Goal: Task Accomplishment & Management: Complete application form

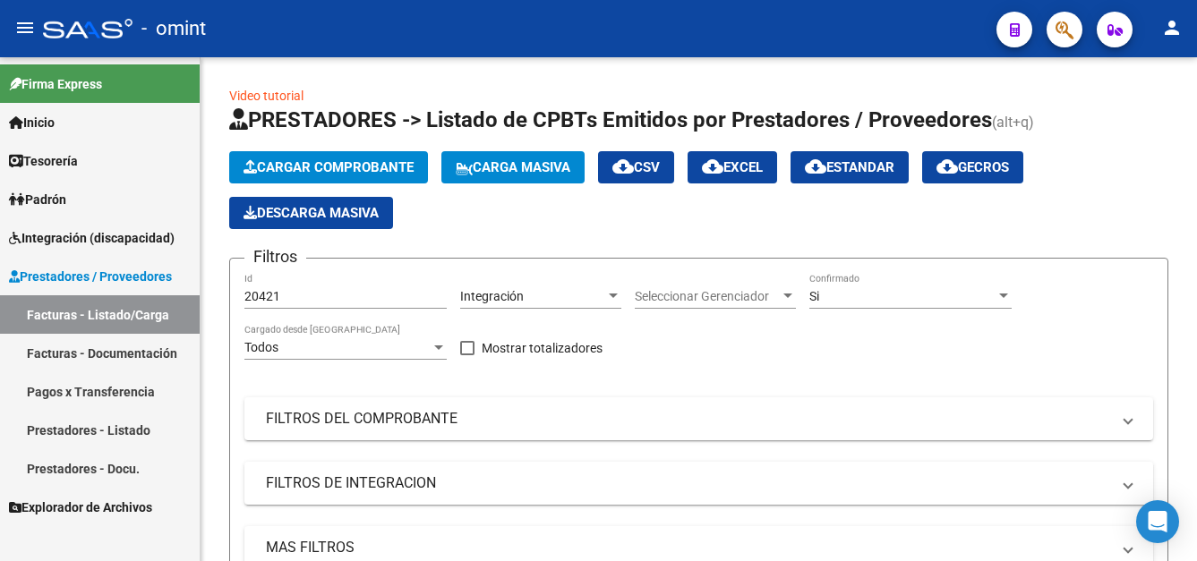
scroll to position [253, 0]
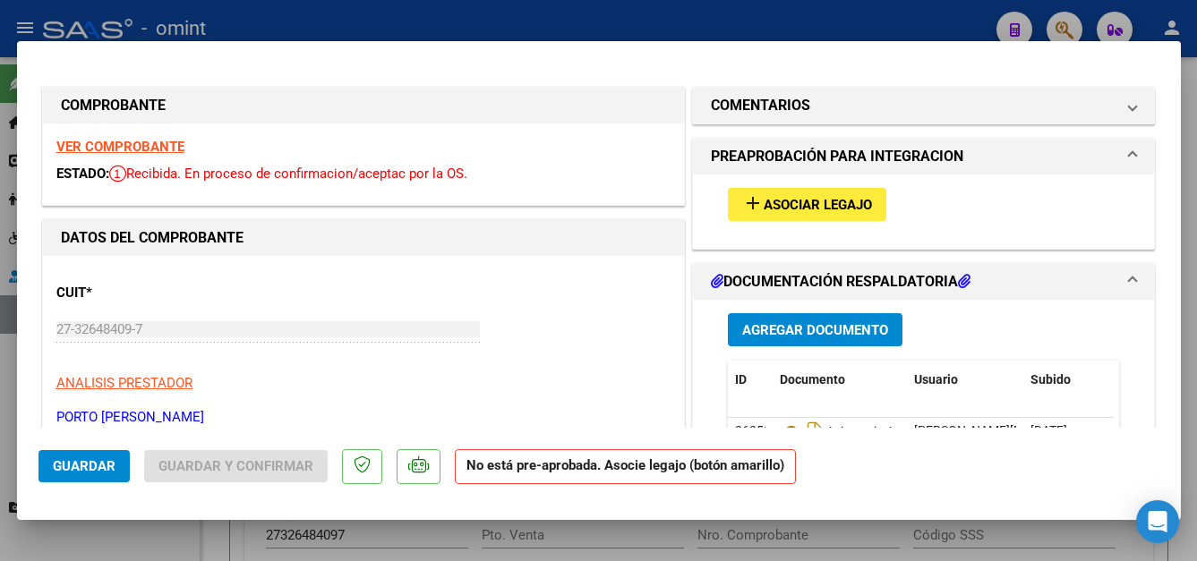
scroll to position [709, 0]
type input "$ 0,00"
